Goal: Information Seeking & Learning: Understand process/instructions

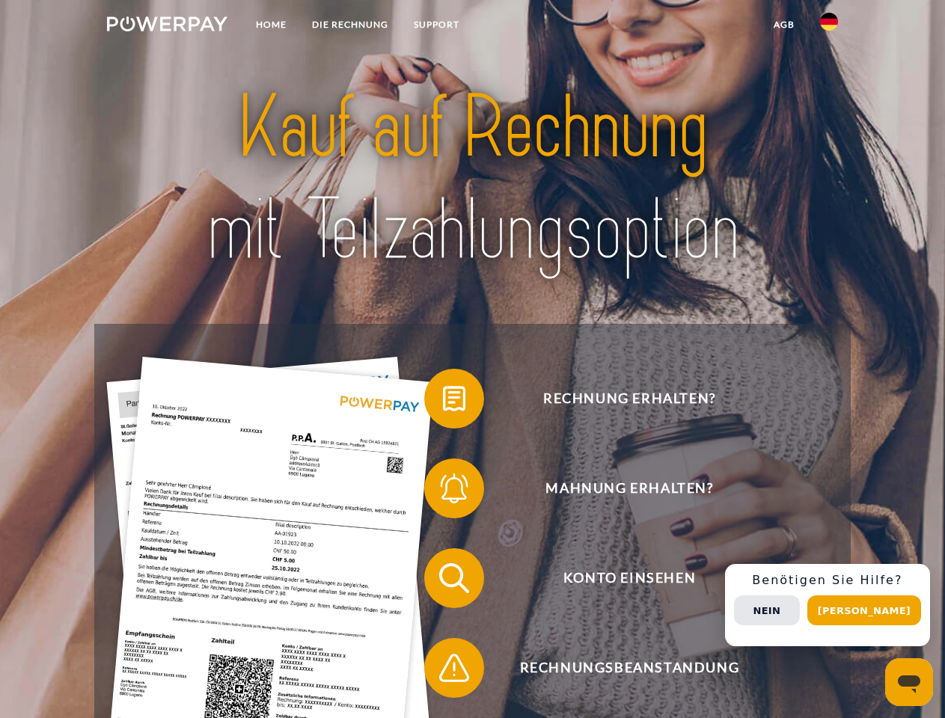
click at [167, 26] on img at bounding box center [167, 23] width 120 height 15
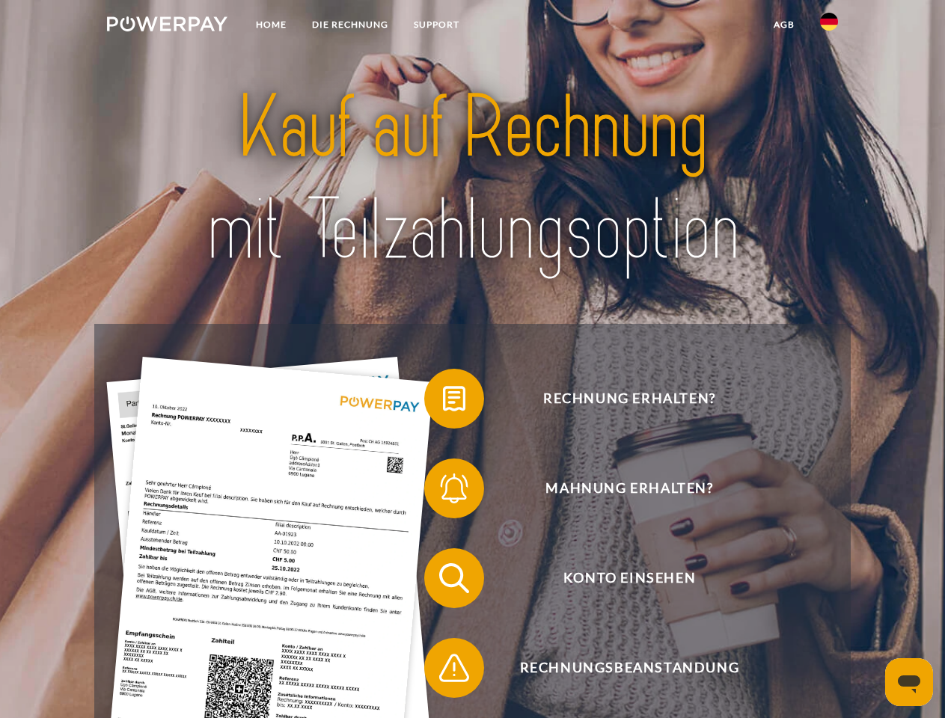
click at [829, 26] on img at bounding box center [829, 22] width 18 height 18
click at [783, 25] on link "agb" at bounding box center [784, 24] width 46 height 27
click at [443, 402] on span at bounding box center [431, 398] width 75 height 75
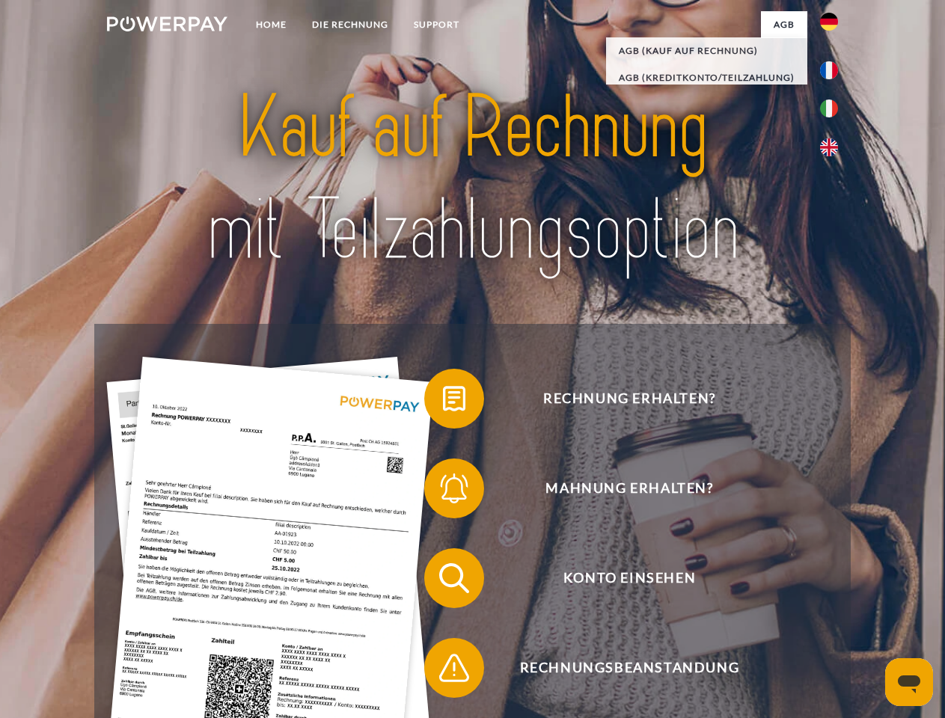
click at [443, 491] on span at bounding box center [431, 488] width 75 height 75
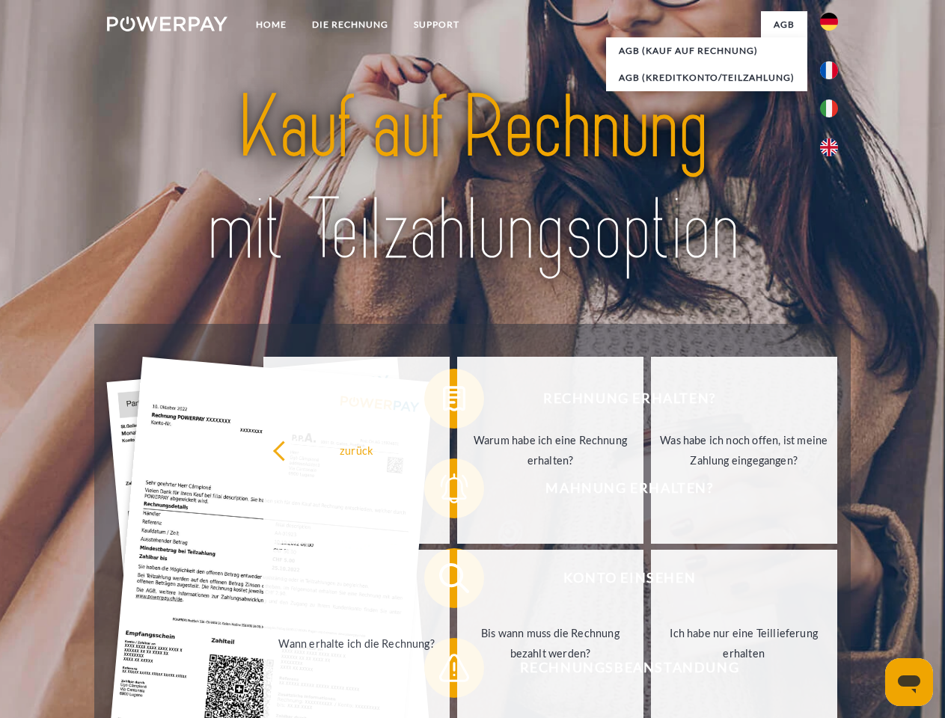
click at [457, 581] on link "Bis wann muss die Rechnung bezahlt werden?" at bounding box center [550, 643] width 186 height 187
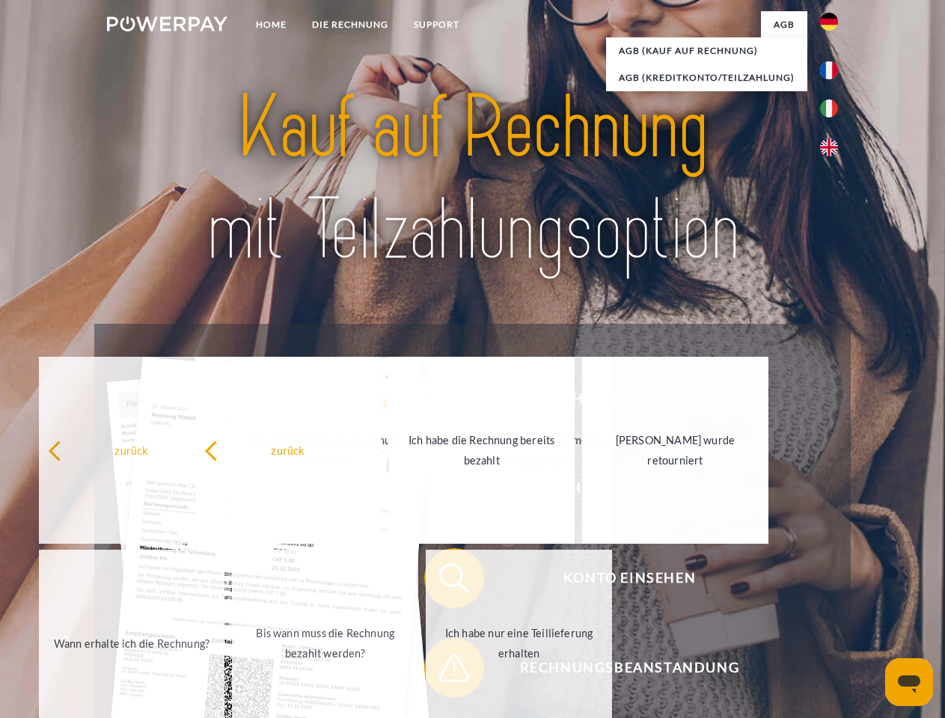
click at [443, 671] on span at bounding box center [431, 667] width 75 height 75
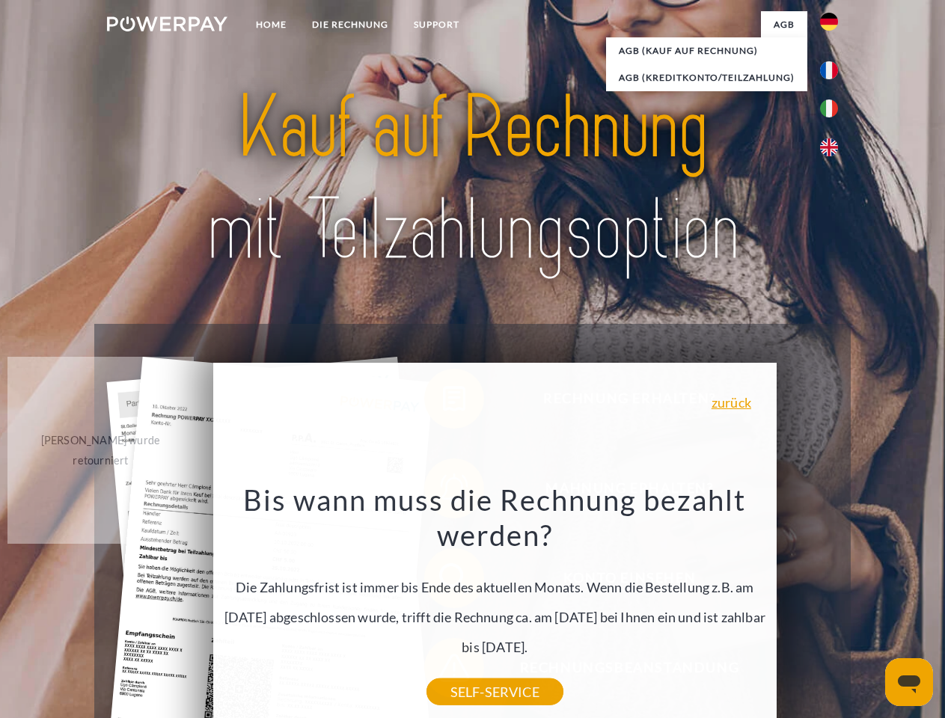
click at [832, 605] on div "Rechnung erhalten? Mahnung erhalten? Konto einsehen" at bounding box center [471, 623] width 755 height 598
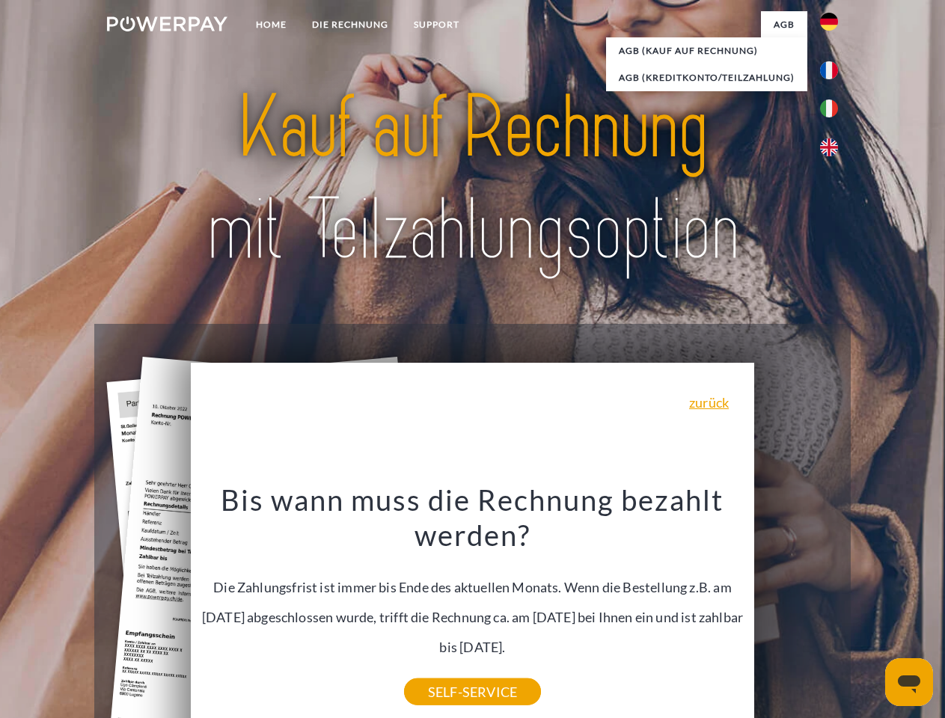
click at [796, 608] on span "Konto einsehen" at bounding box center [629, 578] width 366 height 60
click at [869, 610] on header "Home DIE RECHNUNG SUPPORT" at bounding box center [472, 516] width 945 height 1033
